Goal: Task Accomplishment & Management: Manage account settings

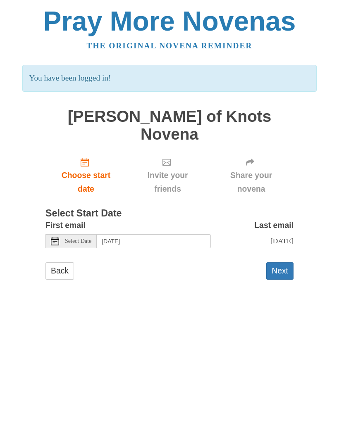
click at [78, 238] on span "Select Date" at bounding box center [78, 241] width 26 height 6
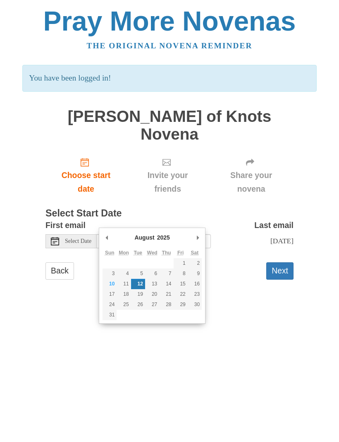
click at [276, 262] on button "Next" at bounding box center [279, 270] width 27 height 17
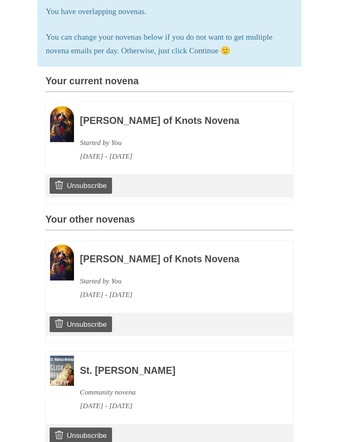
scroll to position [182, 0]
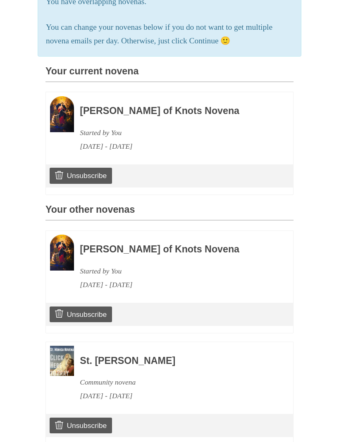
click at [104, 418] on link "Unsubscribe" at bounding box center [81, 426] width 62 height 16
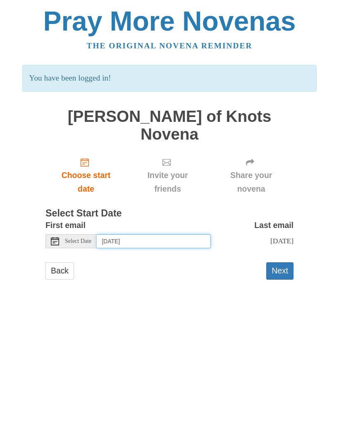
click at [145, 234] on input "[DATE]" at bounding box center [154, 241] width 114 height 14
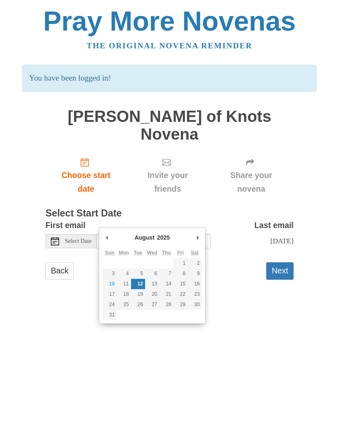
click at [274, 262] on button "Next" at bounding box center [279, 270] width 27 height 17
